Goal: Information Seeking & Learning: Learn about a topic

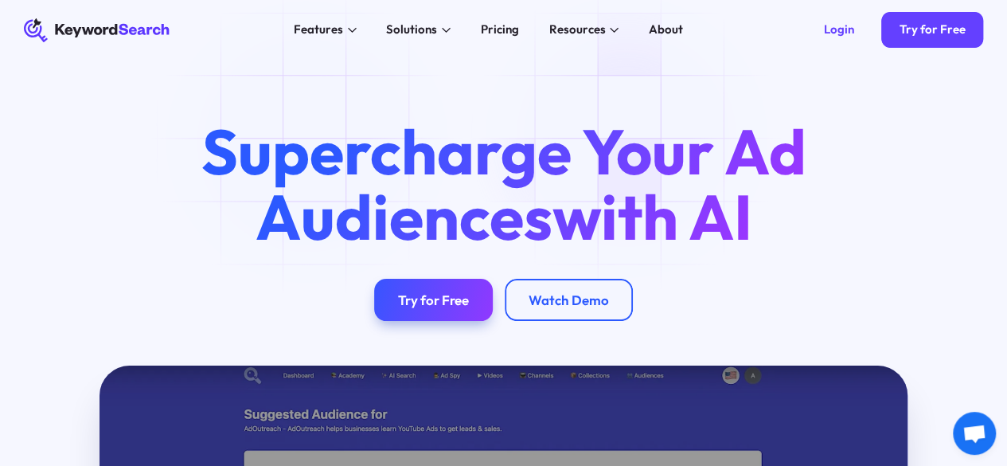
click at [634, 136] on h1 "Supercharge Your Ad Audiences with AI" at bounding box center [502, 184] width 657 height 130
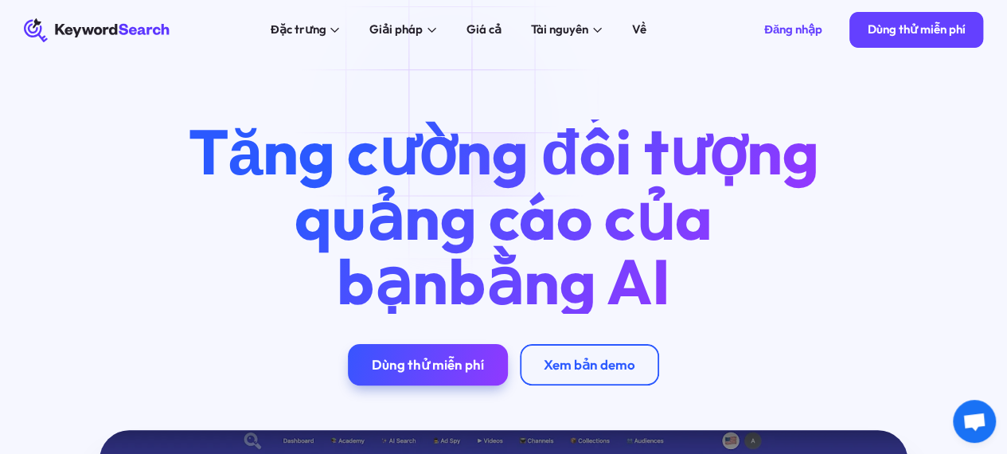
click at [475, 17] on div "Đặc trưng Trình tạo đối tượng AI Tăng cường lượng khán giả quảng cáo trên Googl…" at bounding box center [458, 30] width 552 height 60
click at [501, 33] on link "Giá cả" at bounding box center [483, 30] width 53 height 24
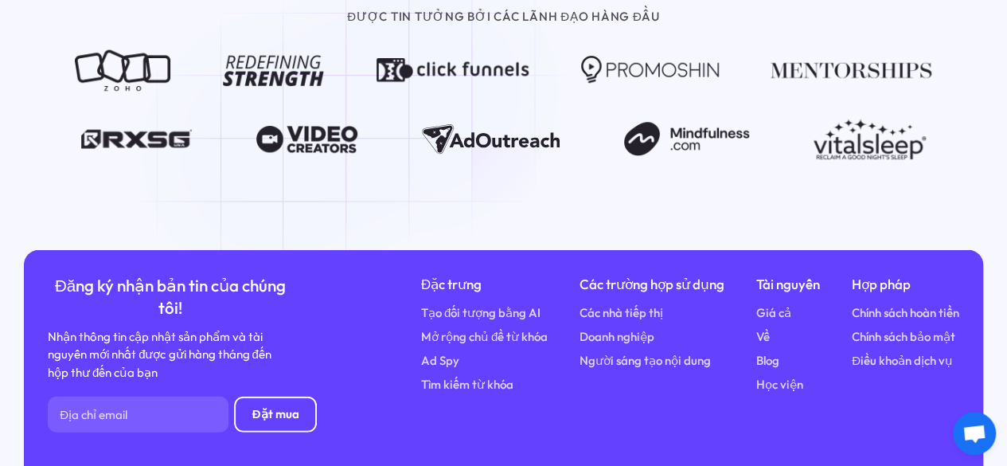
scroll to position [2088, 0]
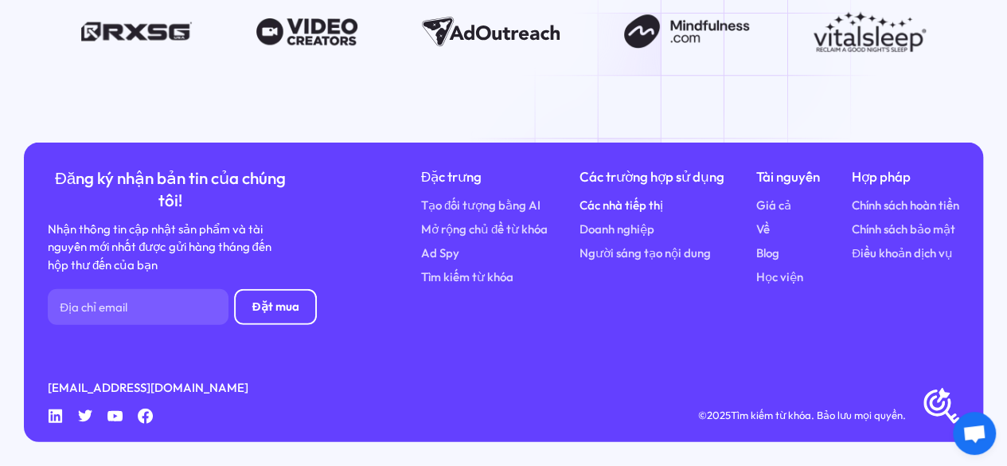
click at [617, 204] on font "Các nhà tiếp thị" at bounding box center [621, 204] width 84 height 15
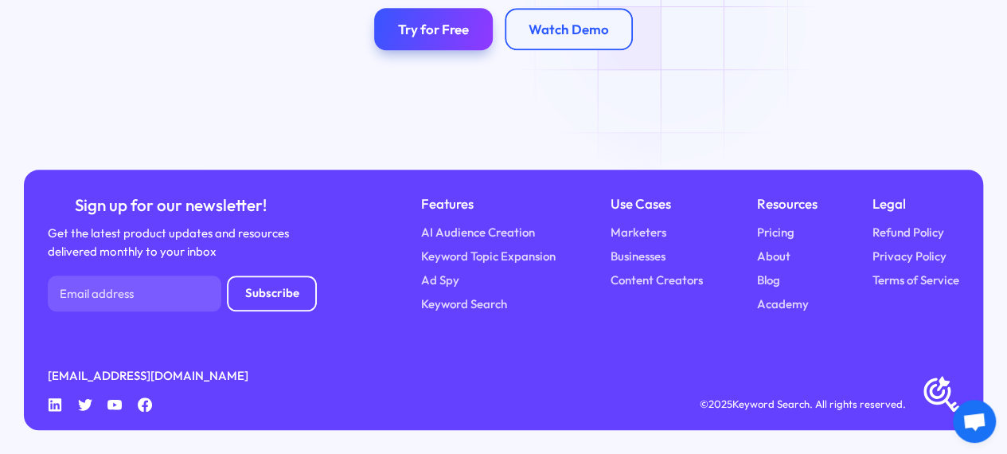
scroll to position [3771, 0]
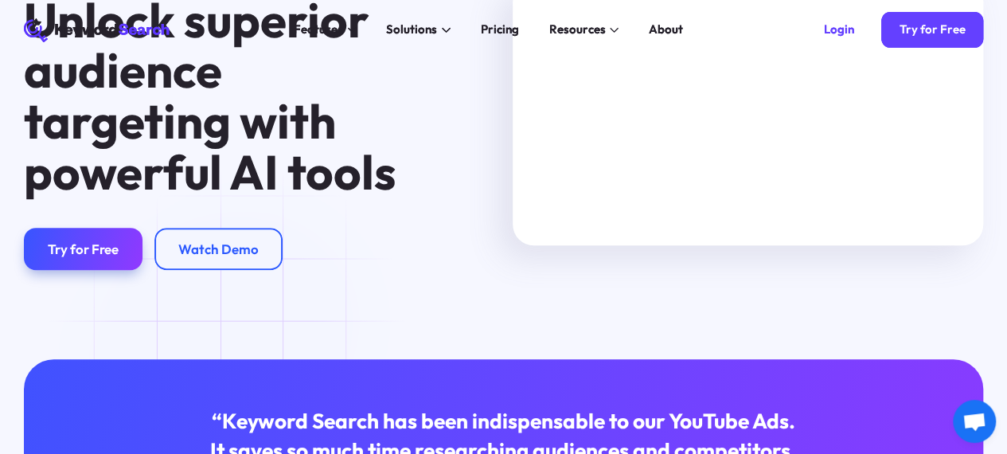
scroll to position [0, 0]
